Goal: Check status: Check status

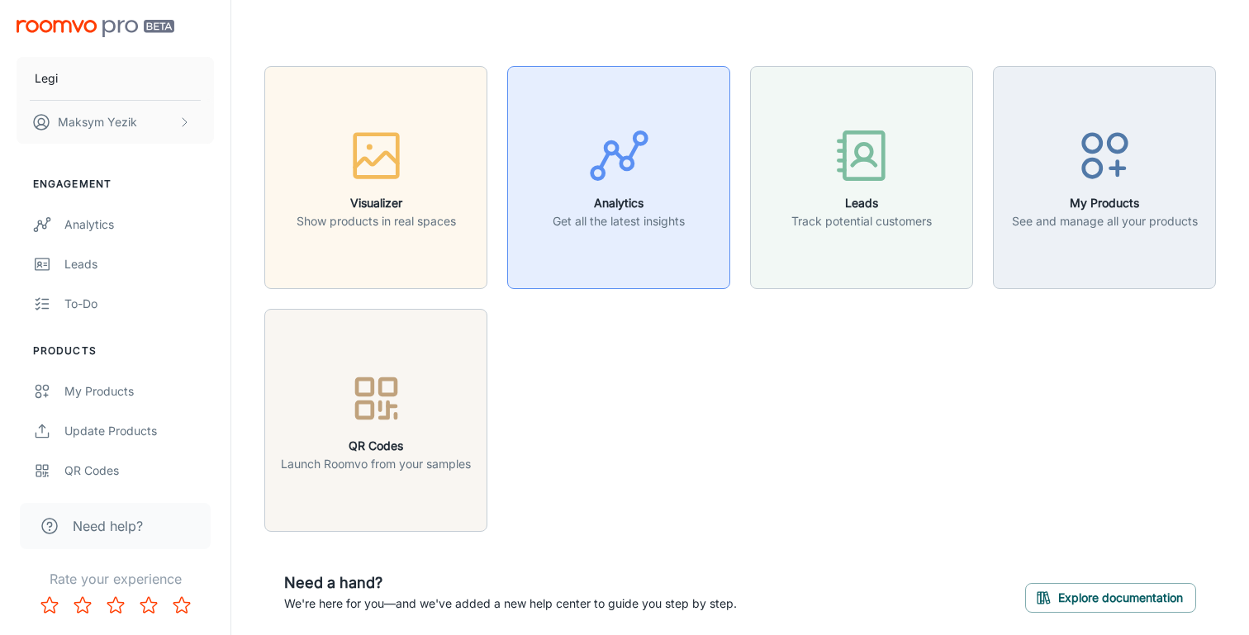
click at [620, 238] on button "Analytics Get all the latest insights" at bounding box center [618, 177] width 223 height 223
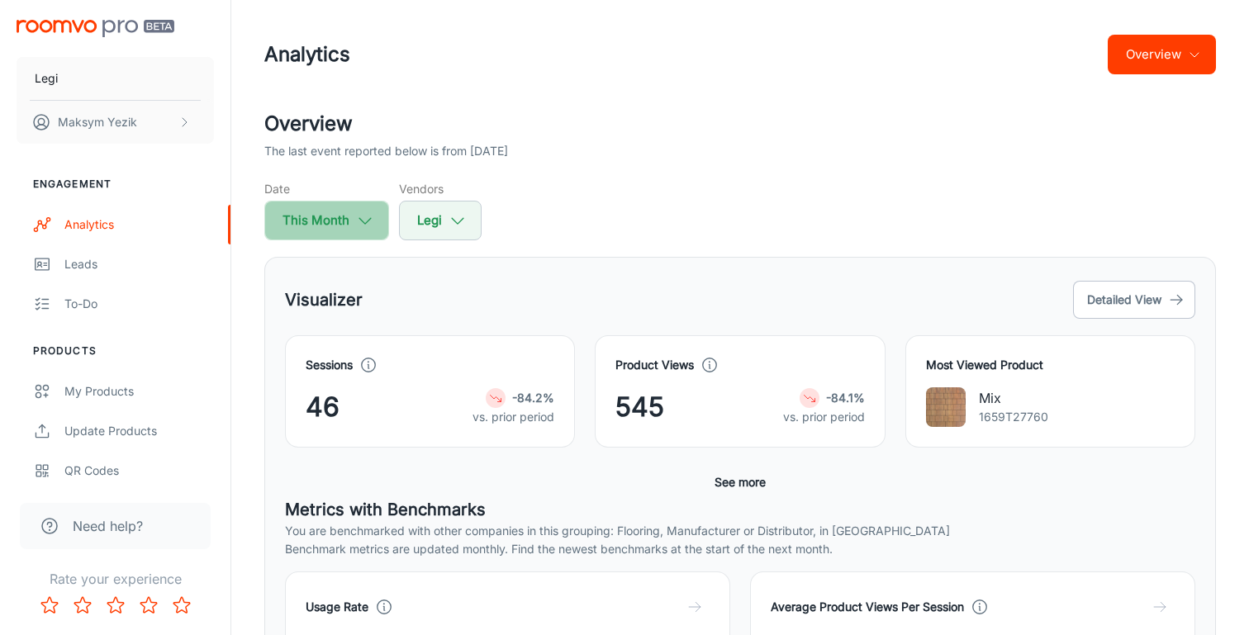
click at [347, 220] on button "This Month" at bounding box center [326, 221] width 125 height 40
select select "9"
select select "2025"
select select "9"
select select "2025"
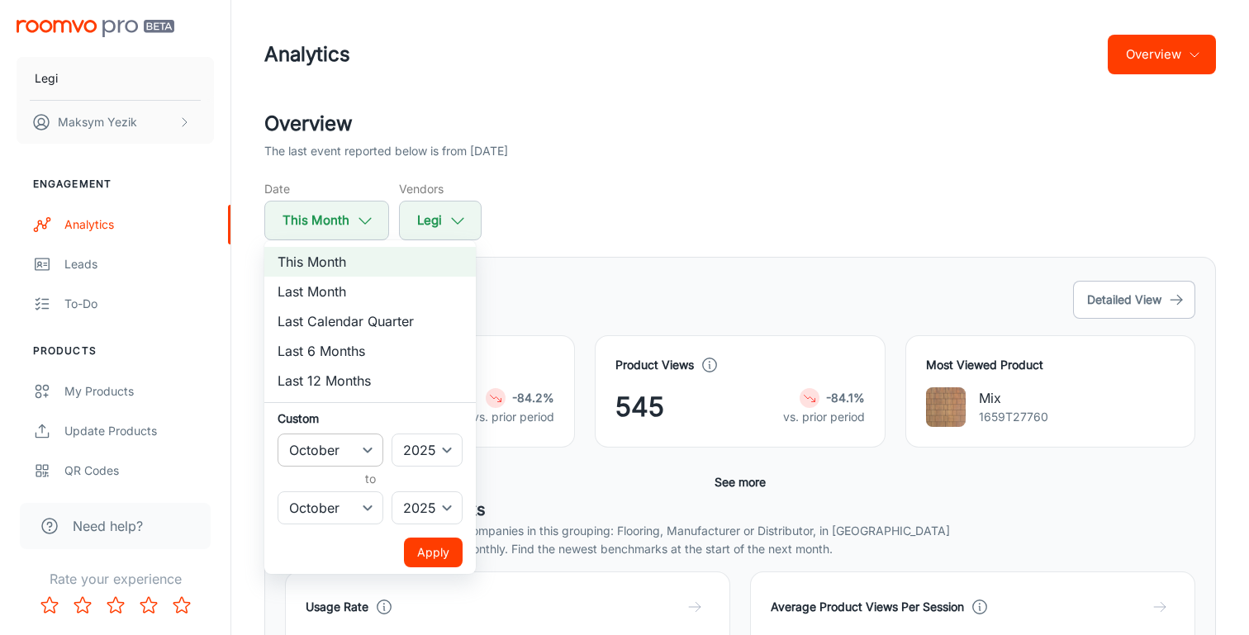
click at [356, 453] on select "January February March April May June July August September October November De…" at bounding box center [331, 450] width 106 height 33
select select "8"
click at [278, 434] on select "January February March April May June July August September October November De…" at bounding box center [331, 450] width 106 height 33
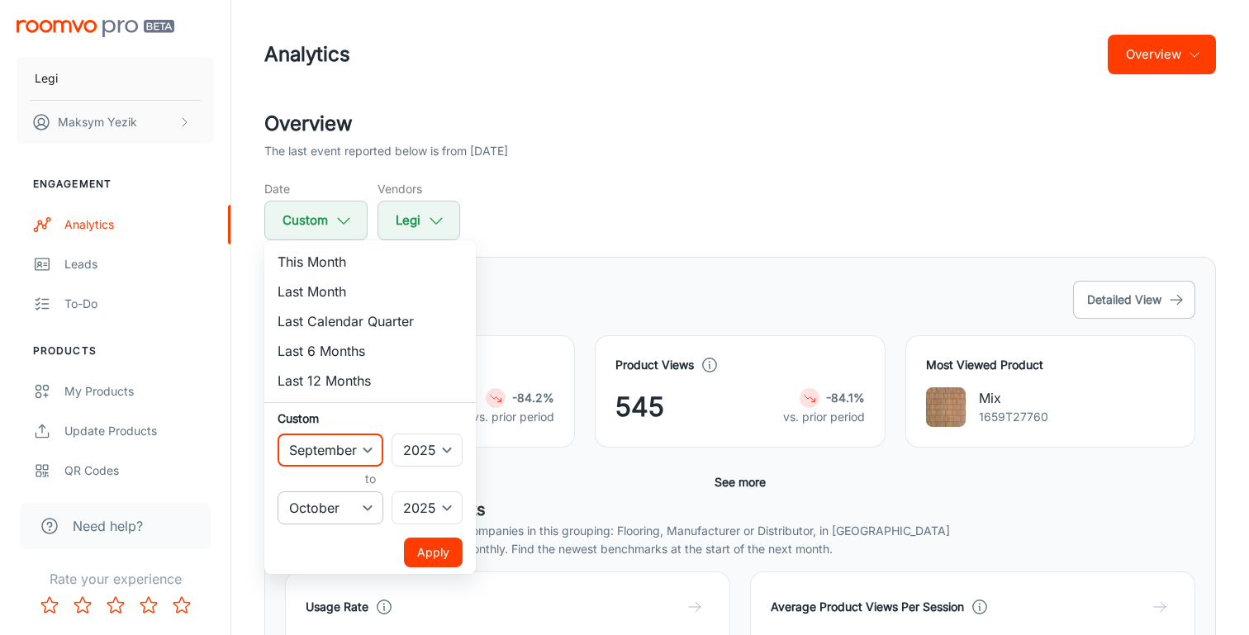
click at [350, 501] on select "January February March April May June July August September October November De…" at bounding box center [331, 508] width 106 height 33
select select "8"
click at [278, 492] on select "January February March April May June July August September October November De…" at bounding box center [331, 508] width 106 height 33
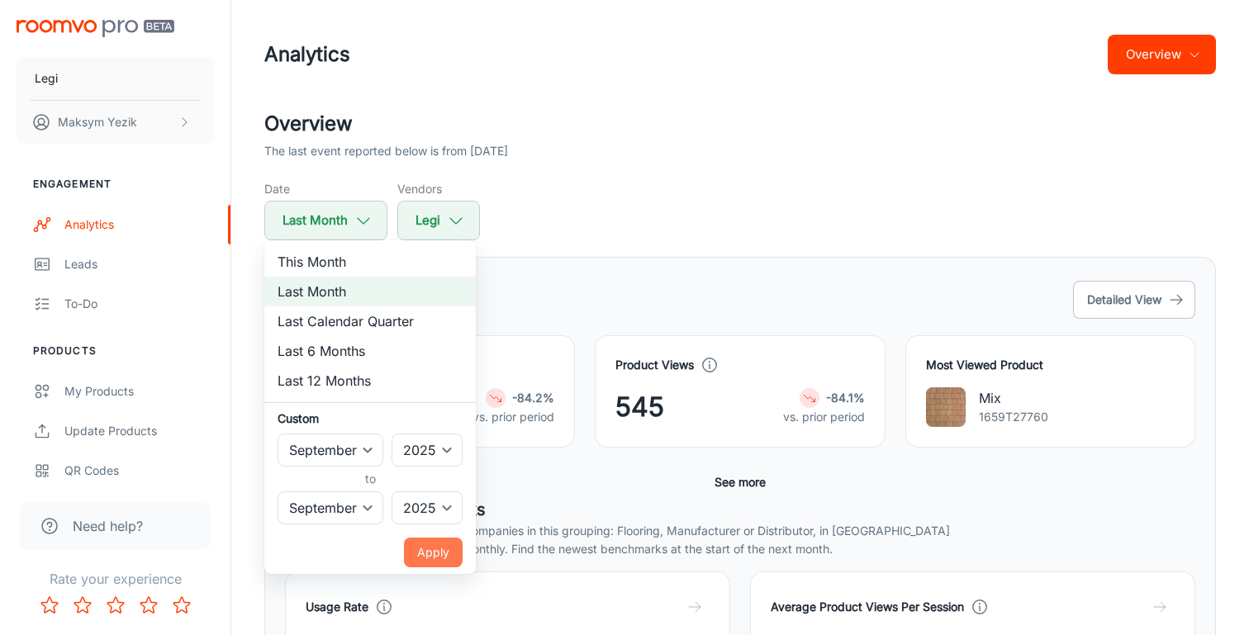
click at [433, 564] on button "Apply" at bounding box center [433, 553] width 59 height 30
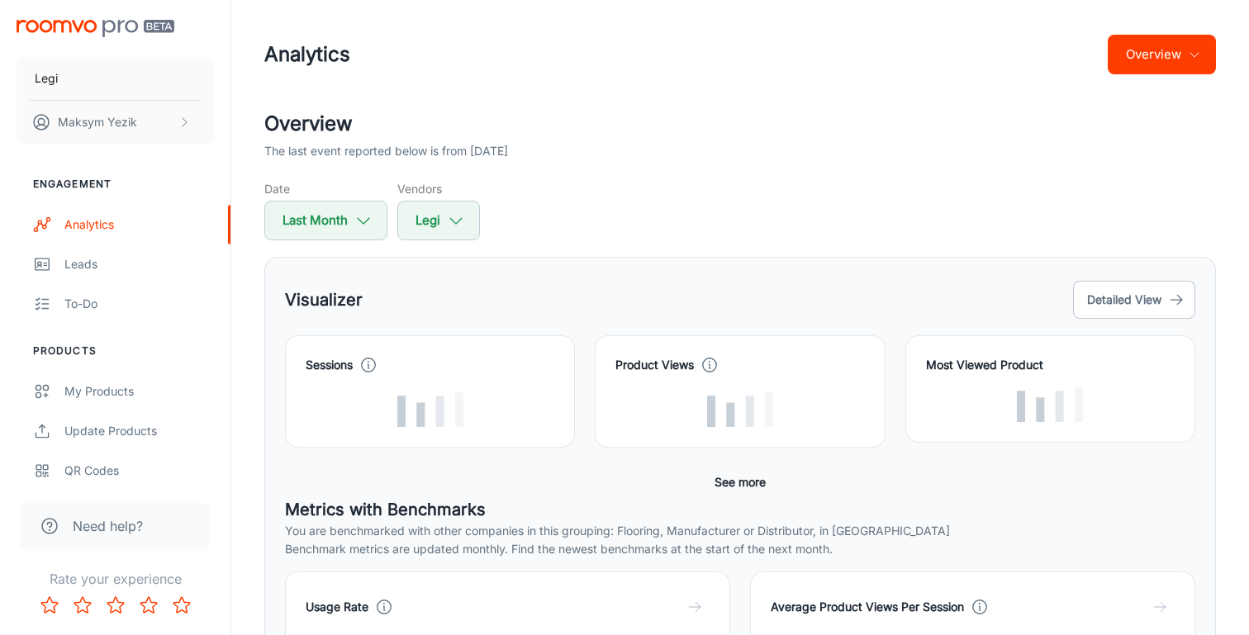
click at [433, 550] on div "This Month Last Month Last Calendar Quarter Last 6 Months Last 12 Months Custom…" at bounding box center [624, 317] width 1249 height 635
